Goal: Transaction & Acquisition: Purchase product/service

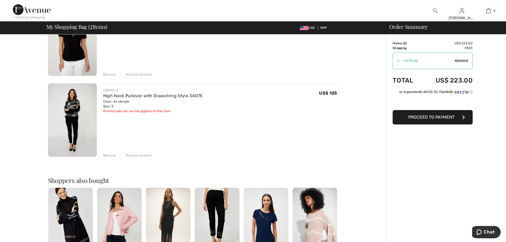
scroll to position [80, 0]
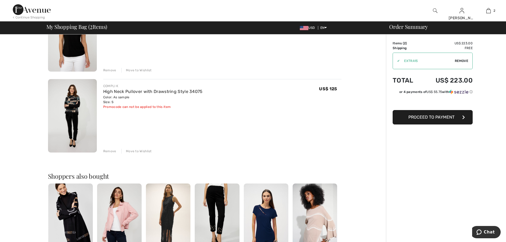
click at [74, 110] on img at bounding box center [72, 115] width 49 height 73
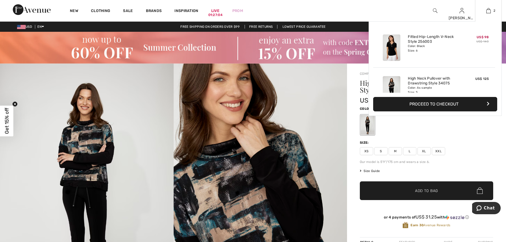
click at [393, 51] on img at bounding box center [392, 47] width 18 height 26
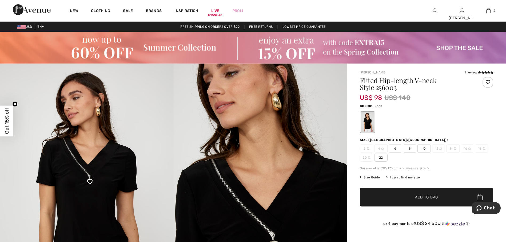
click at [439, 45] on img at bounding box center [253, 48] width 506 height 32
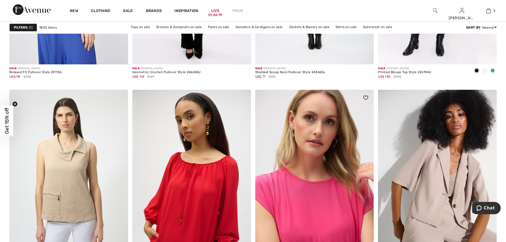
scroll to position [1280, 0]
